Goal: Task Accomplishment & Management: Use online tool/utility

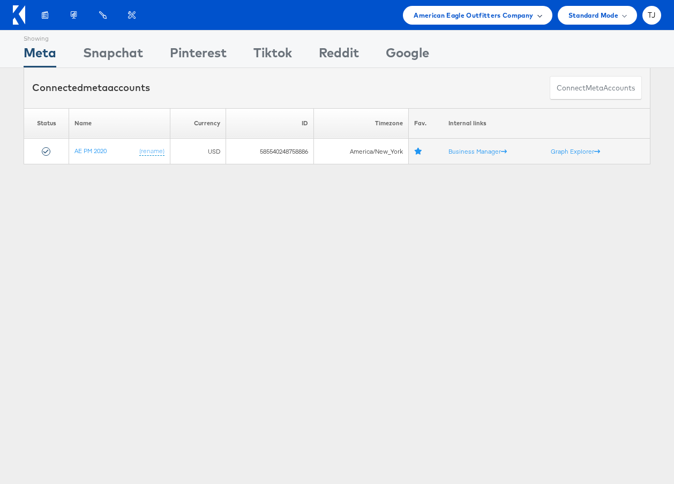
click at [534, 11] on div "American Eagle Outfitters Company" at bounding box center [478, 15] width 128 height 11
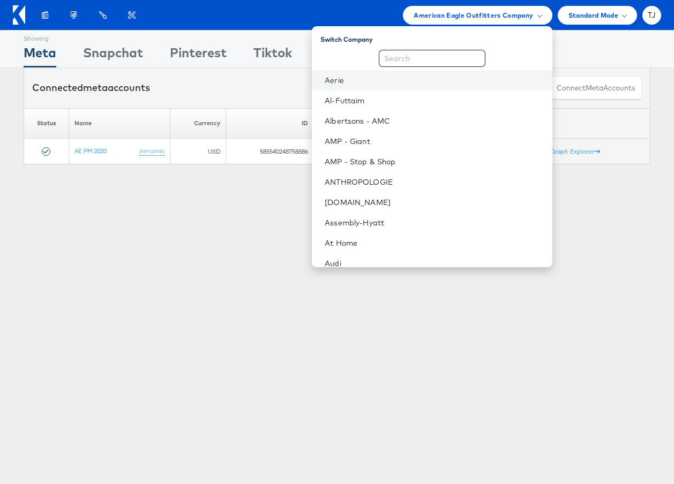
click at [422, 81] on link "Aerie" at bounding box center [434, 80] width 219 height 11
click at [402, 79] on link "Aerie" at bounding box center [434, 80] width 219 height 11
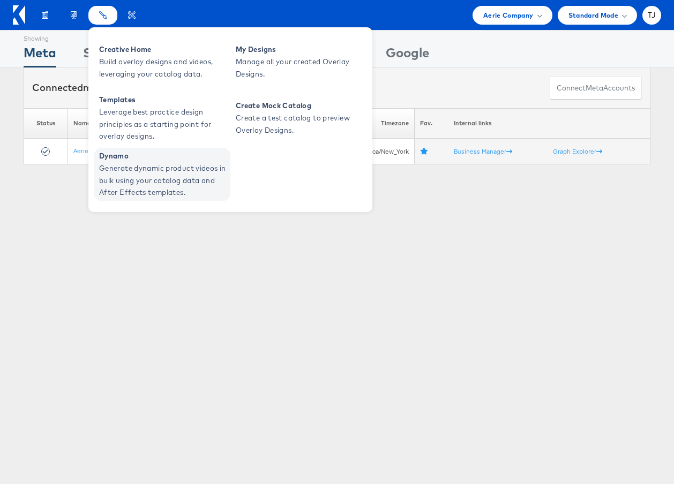
click at [120, 152] on span "Dynamo" at bounding box center [163, 156] width 129 height 12
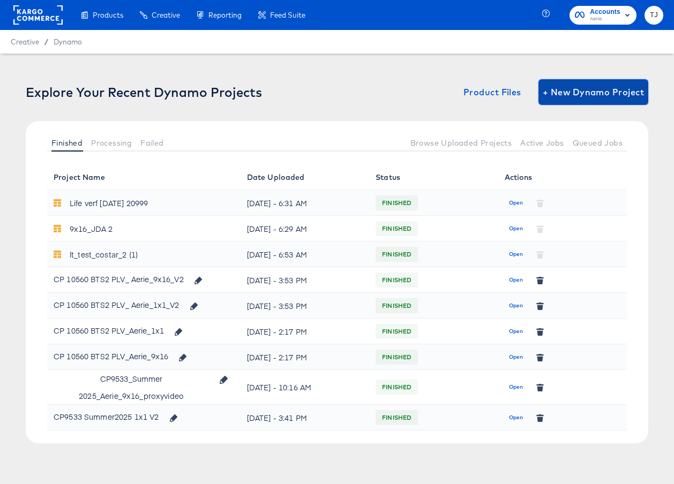
click at [612, 92] on span "+ New Dynamo Project" at bounding box center [593, 92] width 101 height 15
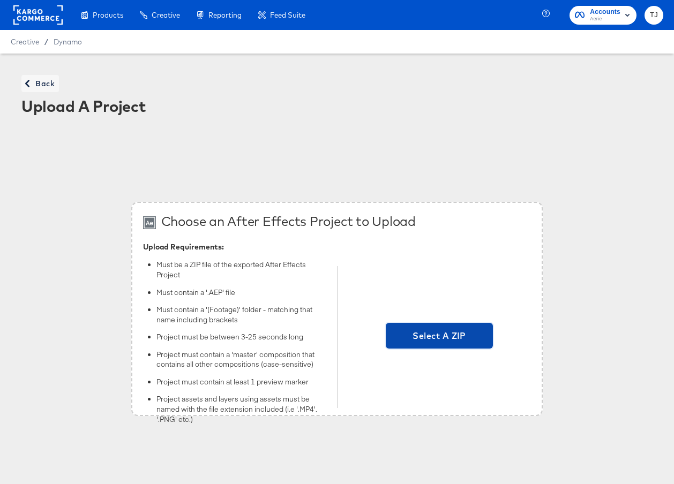
click at [438, 327] on span "Select A ZIP" at bounding box center [439, 336] width 107 height 26
click at [439, 338] on input "Select A ZIP" at bounding box center [439, 338] width 0 height 0
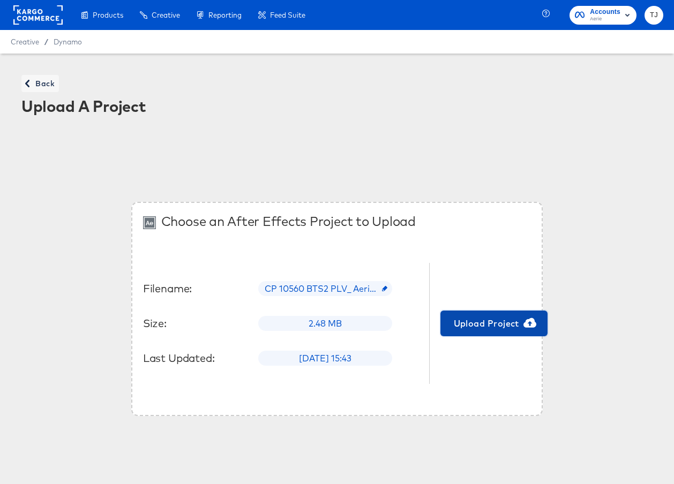
click at [497, 322] on span "Upload Project" at bounding box center [494, 323] width 99 height 15
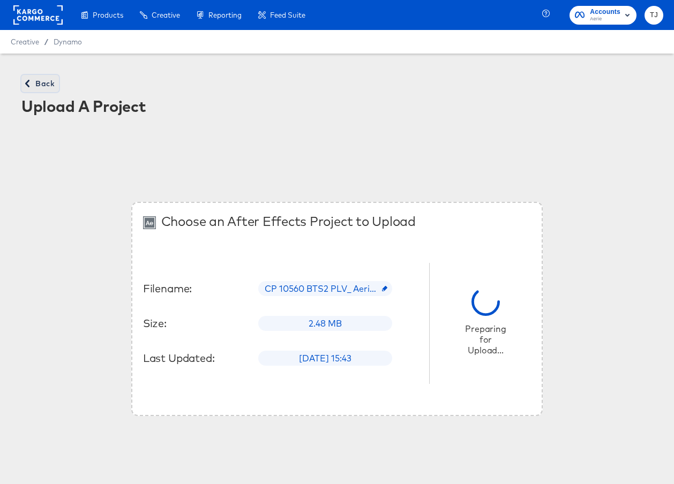
click at [31, 80] on icon "button" at bounding box center [28, 84] width 8 height 8
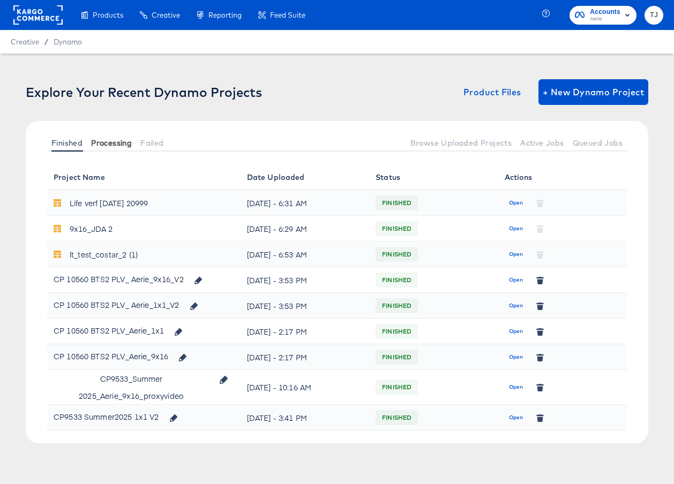
click at [110, 143] on span "Processing" at bounding box center [111, 143] width 41 height 9
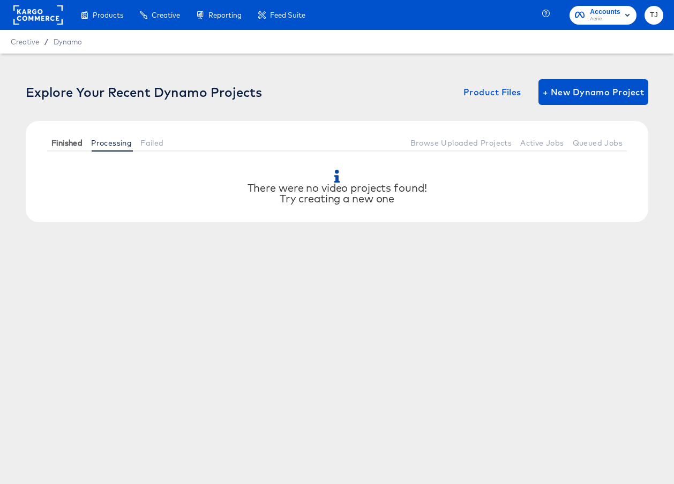
click at [69, 139] on span "Finished" at bounding box center [66, 143] width 31 height 9
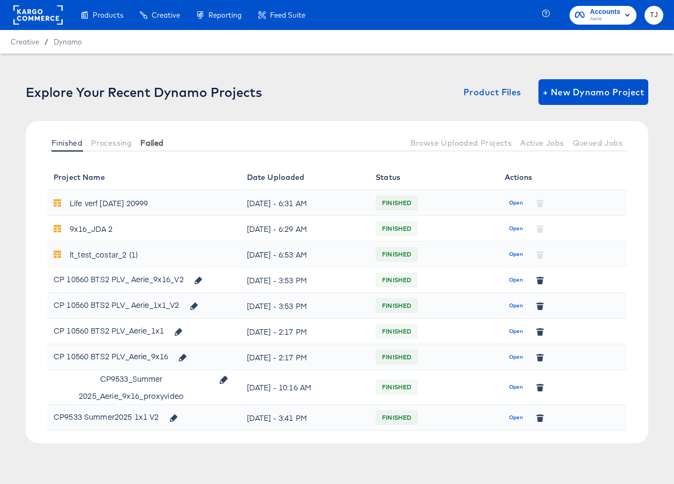
click at [161, 146] on span "Failed" at bounding box center [151, 143] width 23 height 9
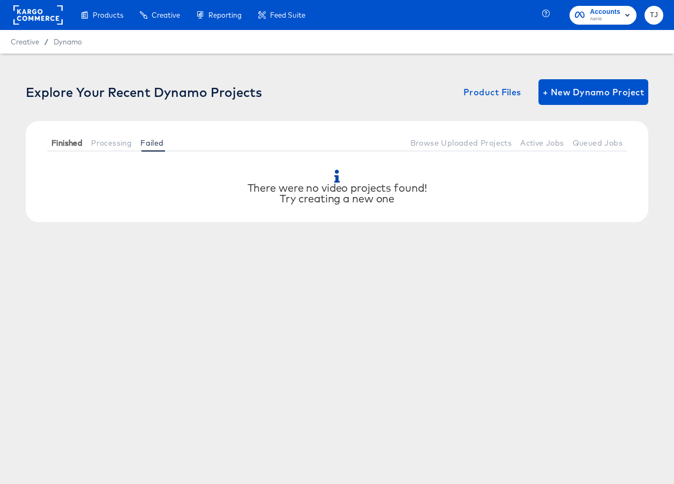
click at [73, 143] on span "Finished" at bounding box center [66, 143] width 31 height 9
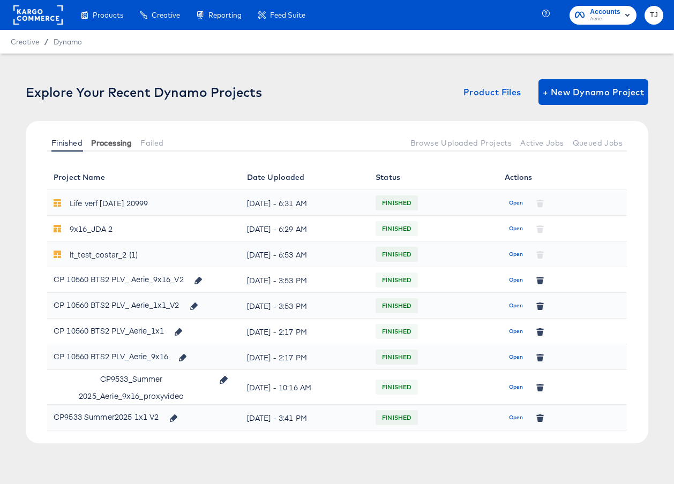
click at [106, 143] on span "Processing" at bounding box center [111, 143] width 41 height 9
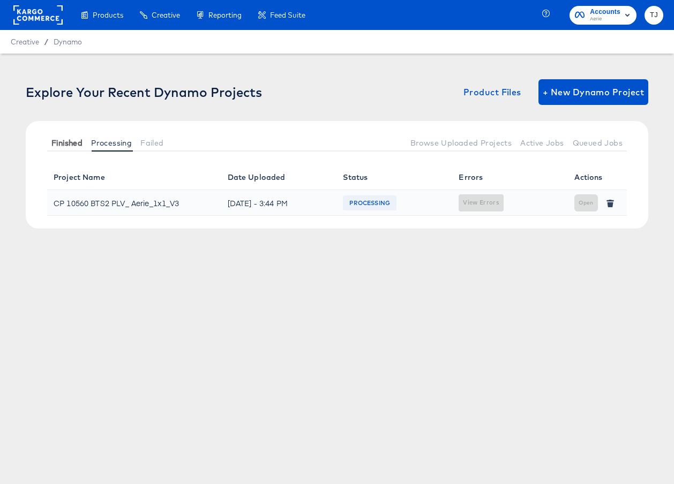
click at [57, 140] on span "Finished" at bounding box center [66, 143] width 31 height 9
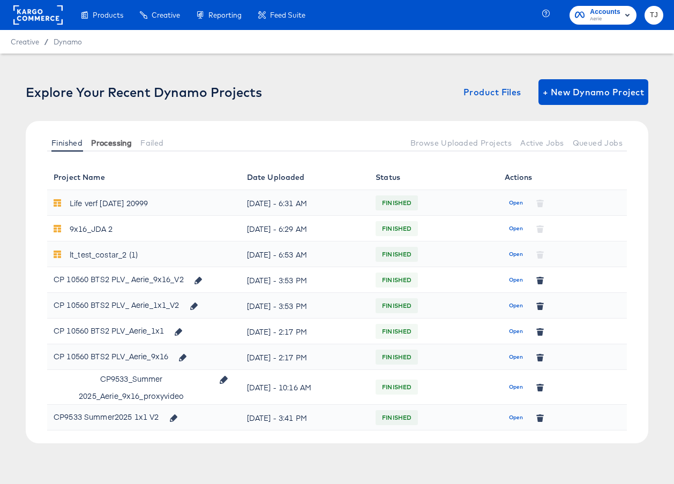
drag, startPoint x: 102, startPoint y: 139, endPoint x: 113, endPoint y: 139, distance: 10.7
click at [102, 139] on span "Processing" at bounding box center [111, 143] width 41 height 9
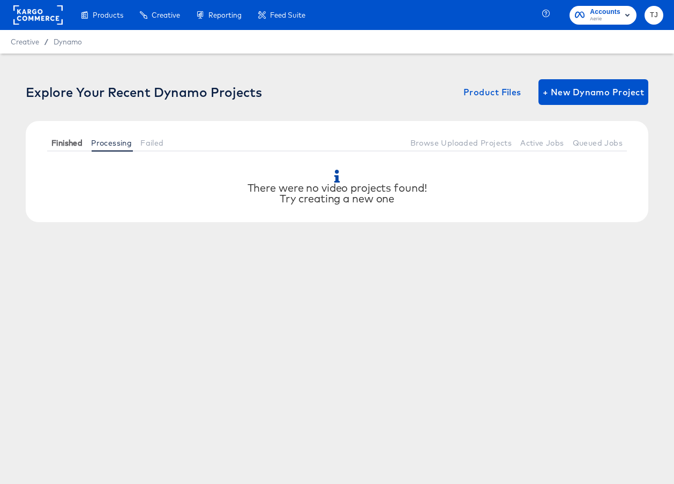
click at [54, 141] on span "Finished" at bounding box center [66, 143] width 31 height 9
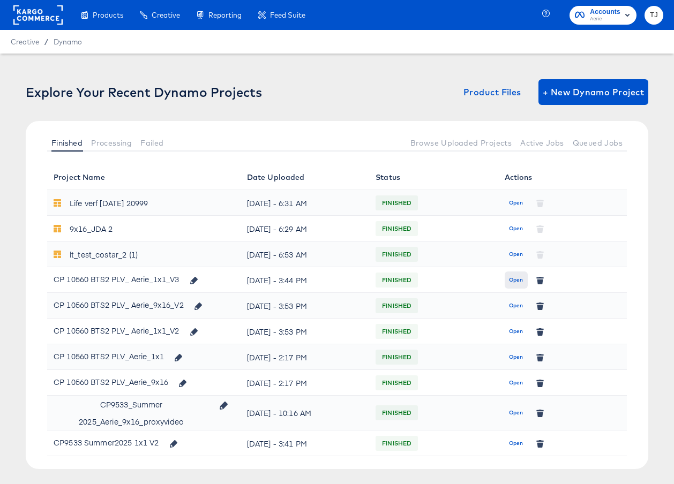
click at [520, 280] on span "Open" at bounding box center [516, 280] width 14 height 10
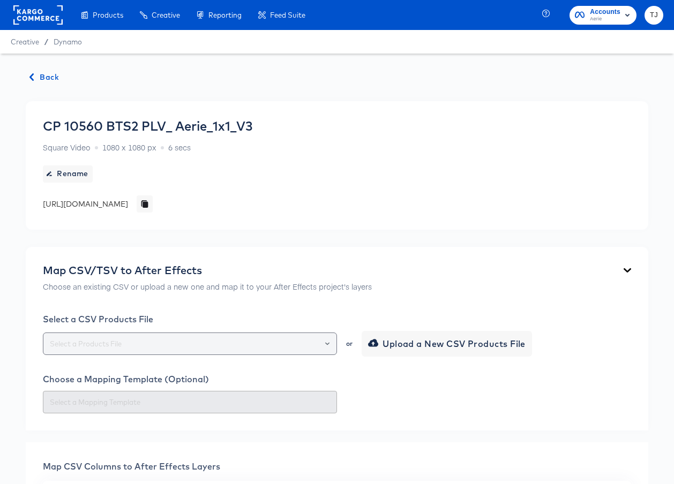
click at [329, 352] on div at bounding box center [323, 344] width 18 height 15
click at [327, 346] on icon "Open" at bounding box center [327, 344] width 4 height 4
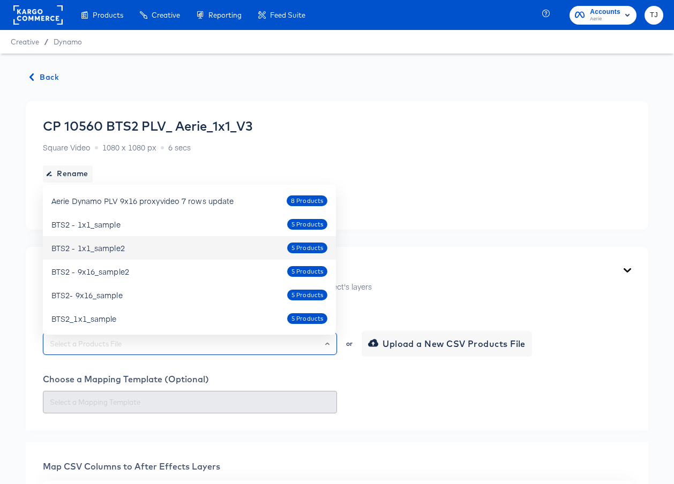
click at [147, 247] on div "BTS2 - 1x1_sample2 5 Products" at bounding box center [189, 248] width 276 height 17
type input "BTS2 - 1x1_sample2"
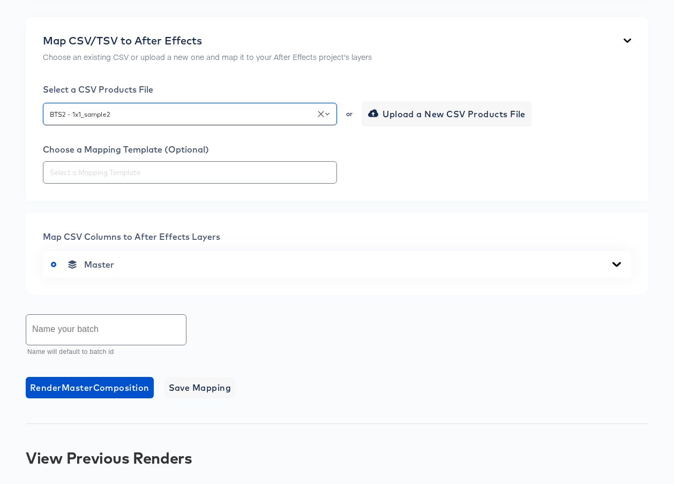
scroll to position [267, 0]
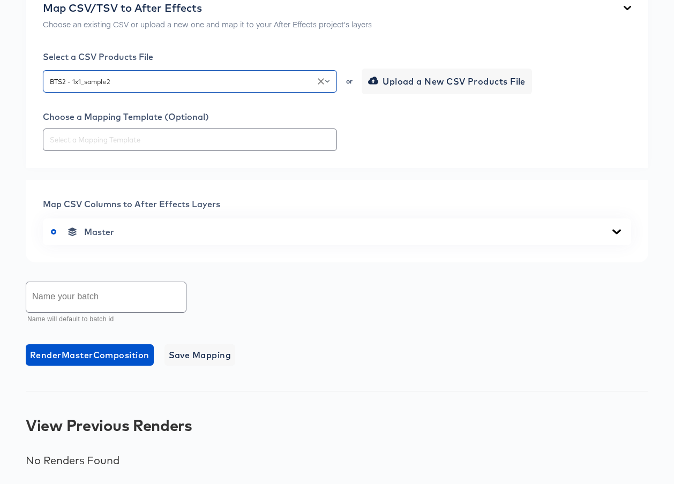
click at [616, 233] on icon at bounding box center [617, 231] width 9 height 5
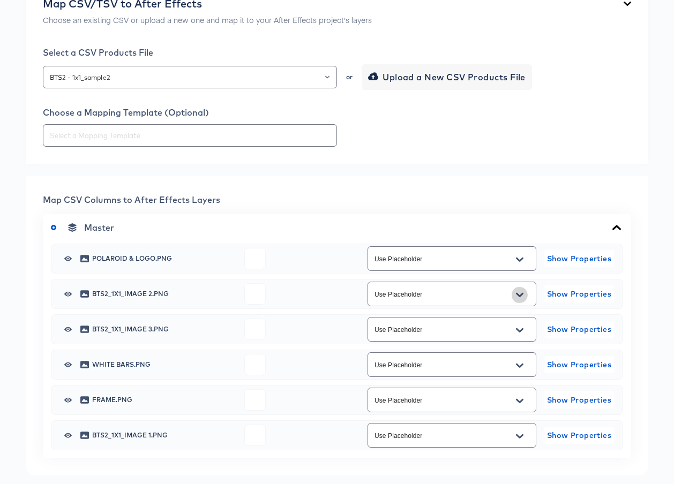
click at [523, 299] on icon "Open" at bounding box center [520, 295] width 8 height 9
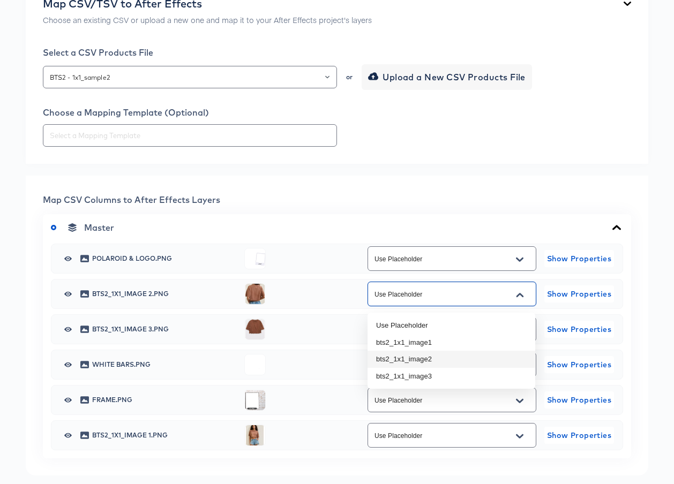
click at [486, 360] on li "bts2_1x1_image2" at bounding box center [452, 359] width 168 height 17
type input "bts2_1x1_image2"
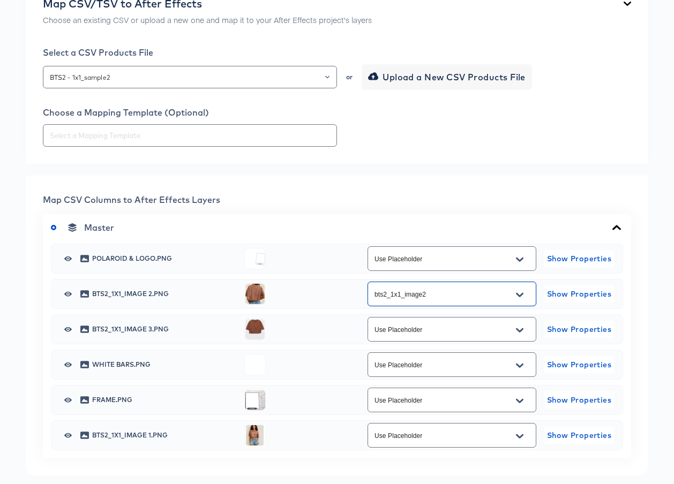
click at [525, 332] on button "Open" at bounding box center [520, 330] width 16 height 17
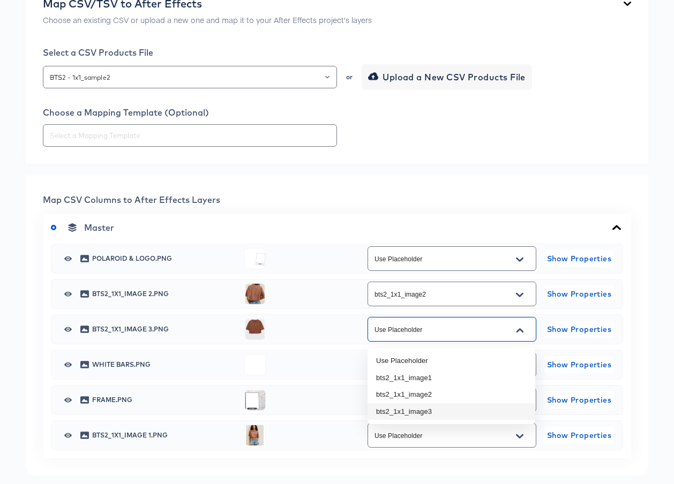
click at [484, 411] on li "bts2_1x1_image3" at bounding box center [452, 412] width 168 height 17
type input "bts2_1x1_image3"
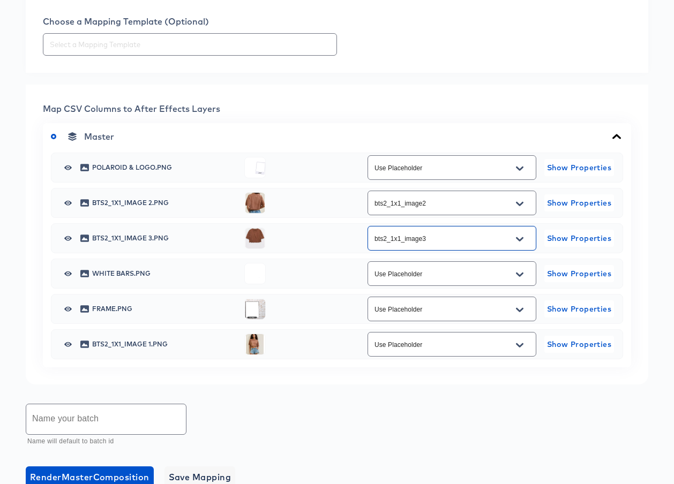
scroll to position [359, 0]
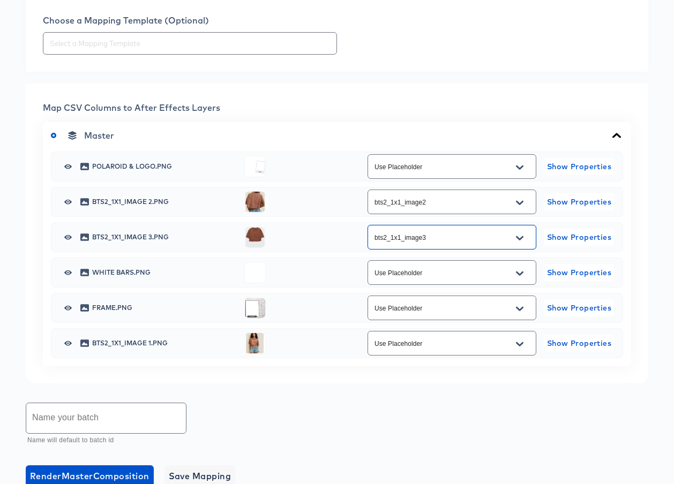
click at [523, 349] on icon "Open" at bounding box center [520, 344] width 8 height 9
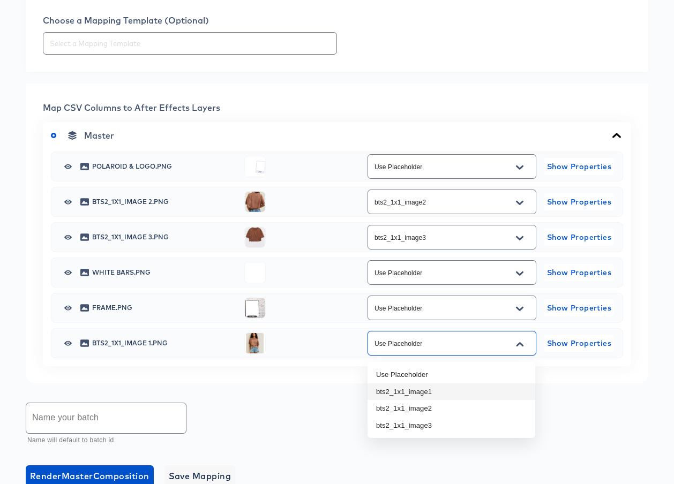
click at [487, 395] on li "bts2_1x1_image1" at bounding box center [452, 392] width 168 height 17
type input "bts2_1x1_image1"
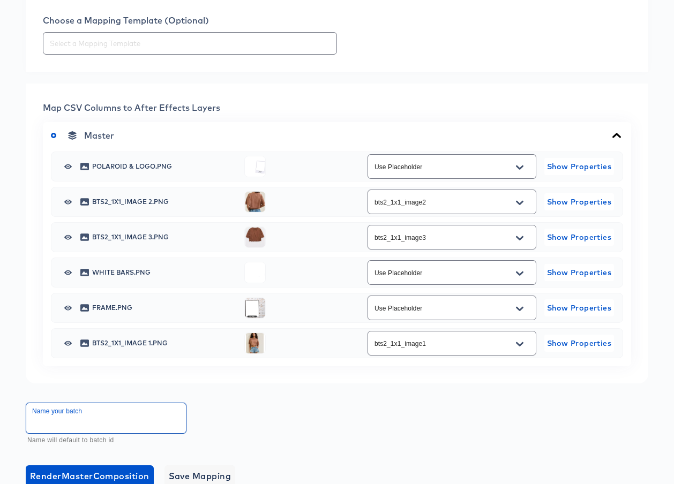
click at [107, 428] on input "text" at bounding box center [106, 419] width 160 height 30
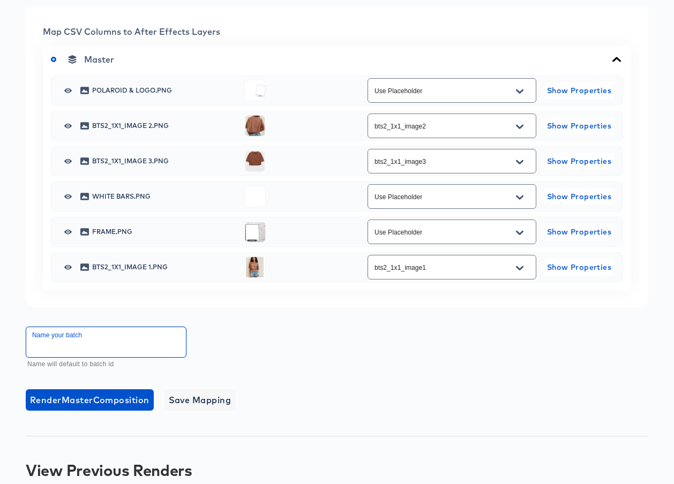
scroll to position [438, 0]
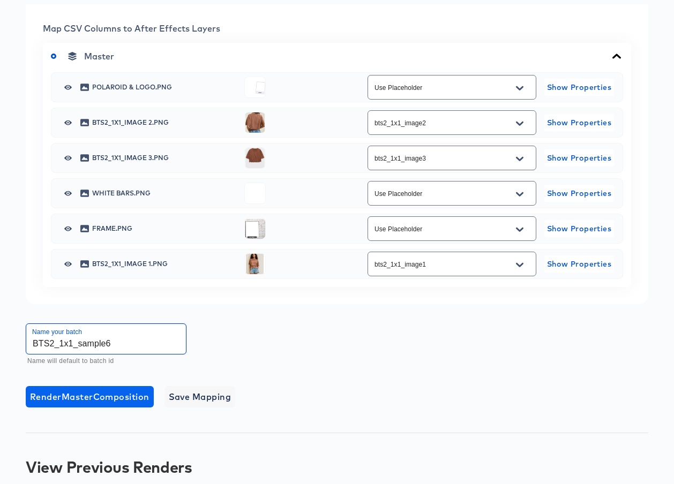
type input "BTS2_1x1_sample6"
click at [129, 408] on button "Render Master Composition" at bounding box center [90, 396] width 128 height 21
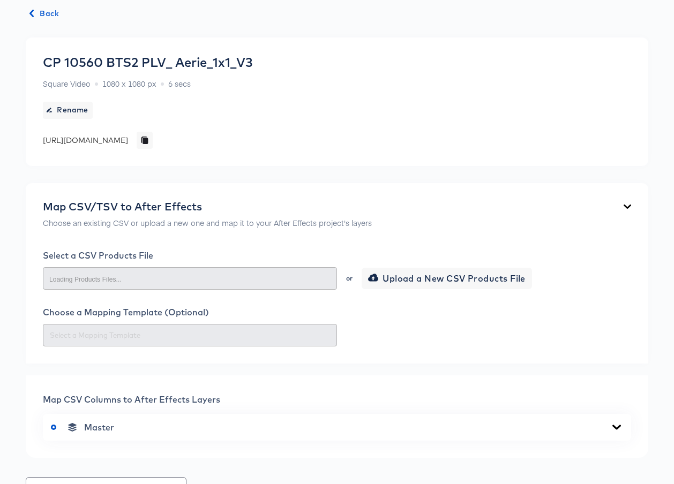
scroll to position [272, 0]
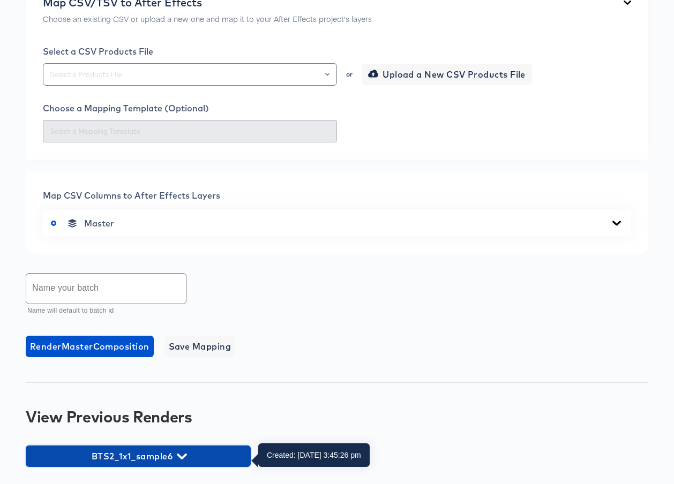
click at [156, 457] on span "BTS2_1x1_sample6" at bounding box center [138, 456] width 214 height 15
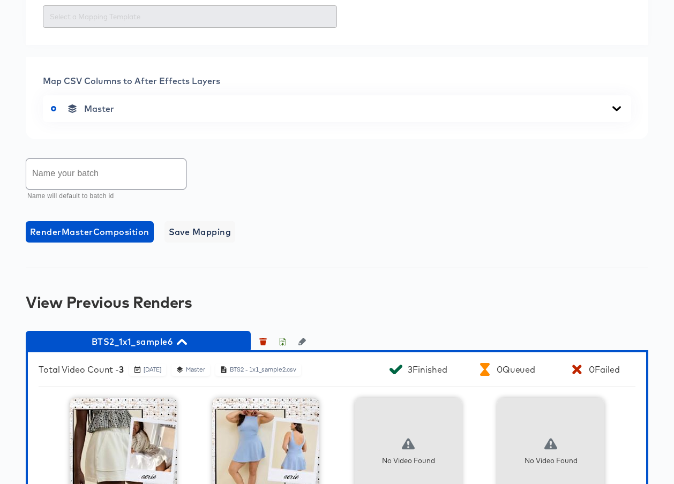
scroll to position [384, 0]
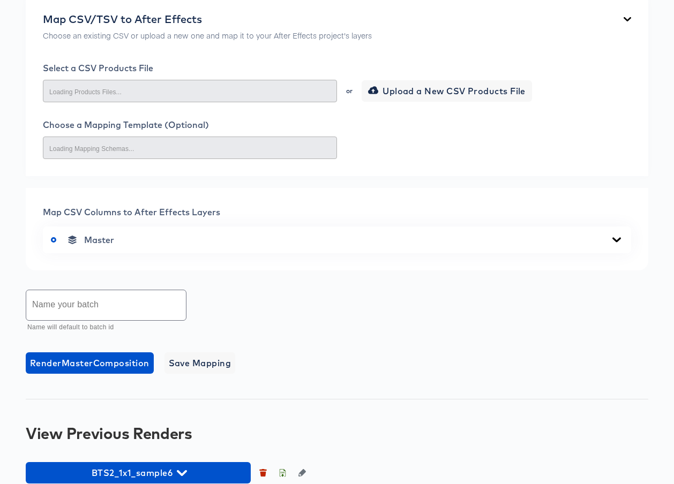
scroll to position [272, 0]
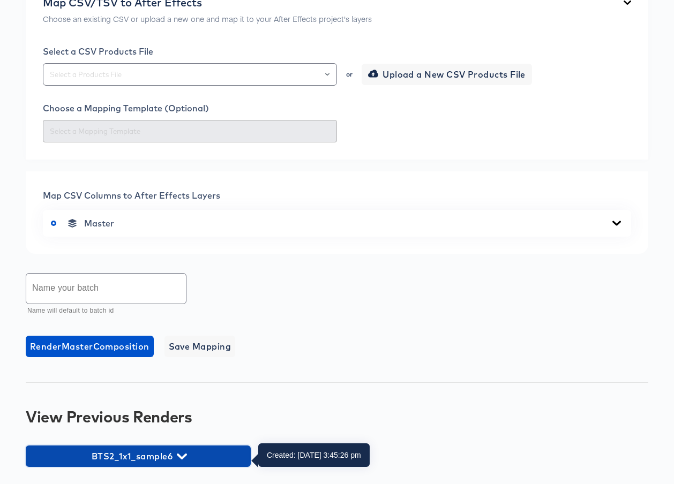
click at [184, 461] on span "BTS2_1x1_sample6" at bounding box center [138, 456] width 214 height 15
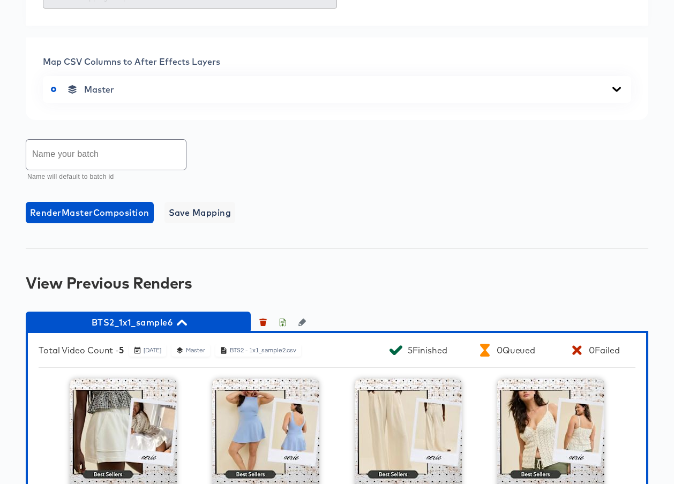
scroll to position [405, 0]
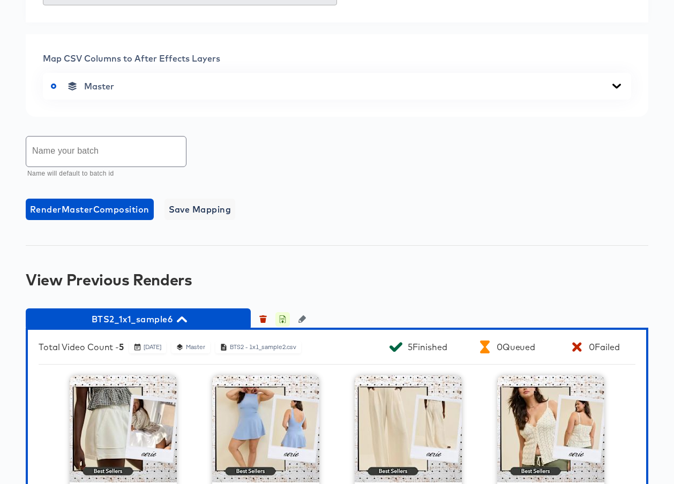
click at [285, 321] on icon "button" at bounding box center [283, 320] width 6 height 8
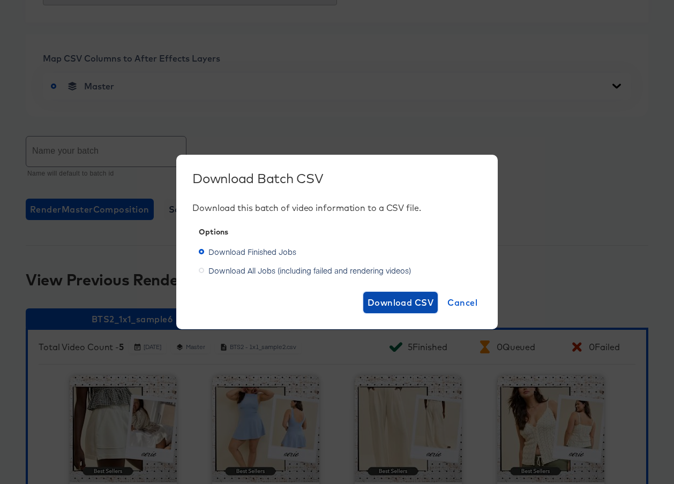
click at [375, 307] on span "Download CSV" at bounding box center [401, 302] width 66 height 15
